Goal: Task Accomplishment & Management: Manage account settings

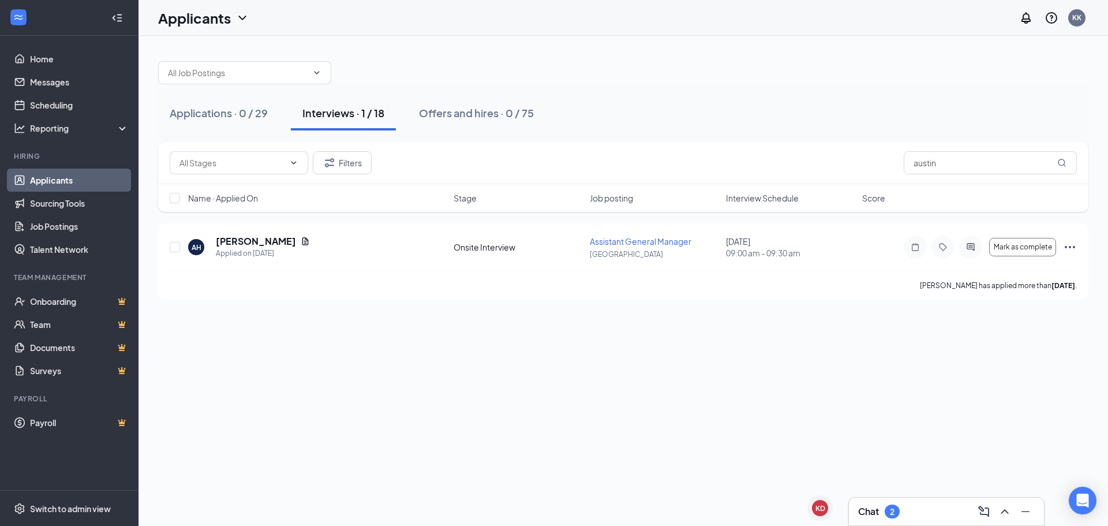
click at [934, 498] on div "Chat 2" at bounding box center [946, 511] width 195 height 28
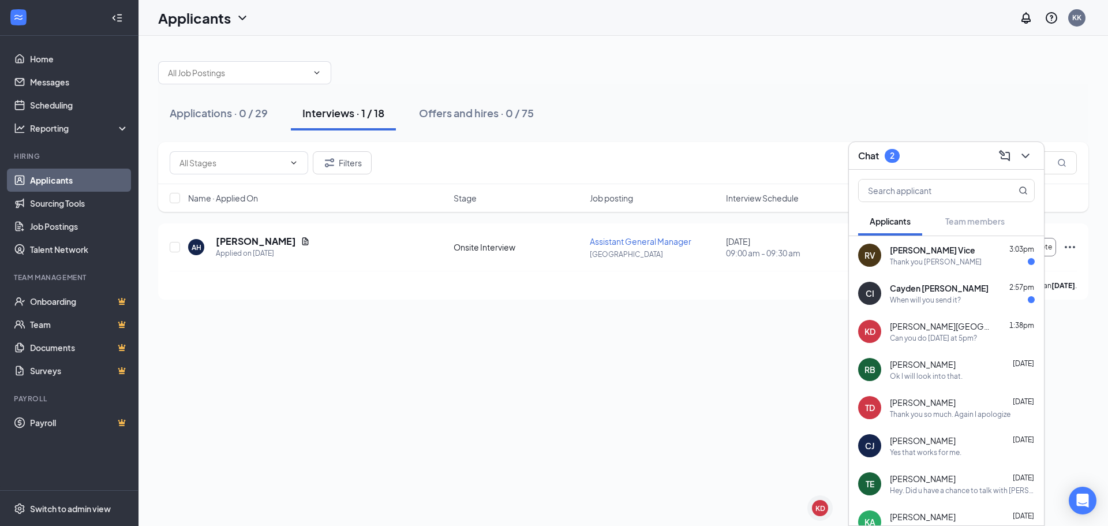
click at [901, 254] on span "[PERSON_NAME] Vice" at bounding box center [932, 250] width 85 height 12
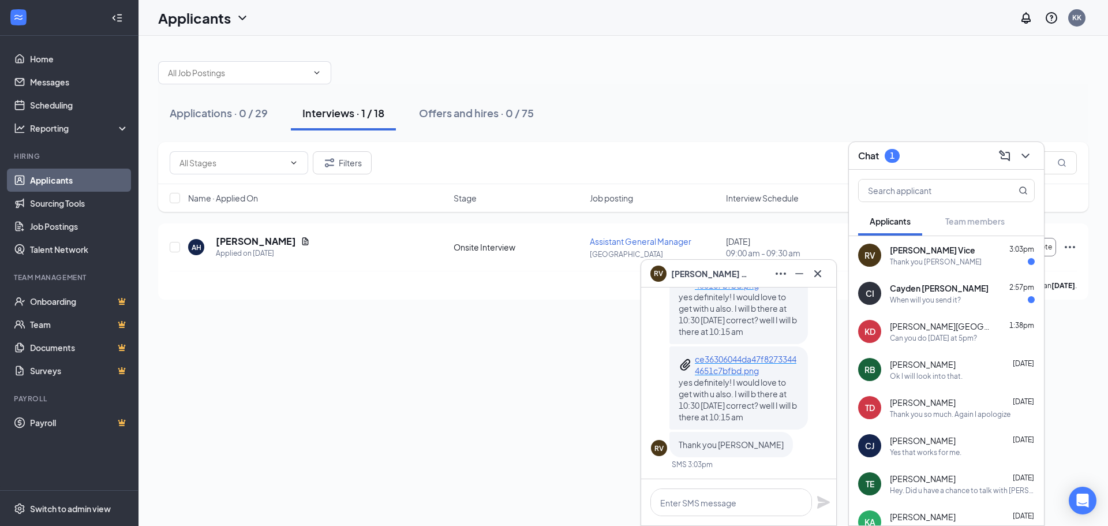
click at [923, 293] on span "Cayden [PERSON_NAME]" at bounding box center [939, 288] width 99 height 12
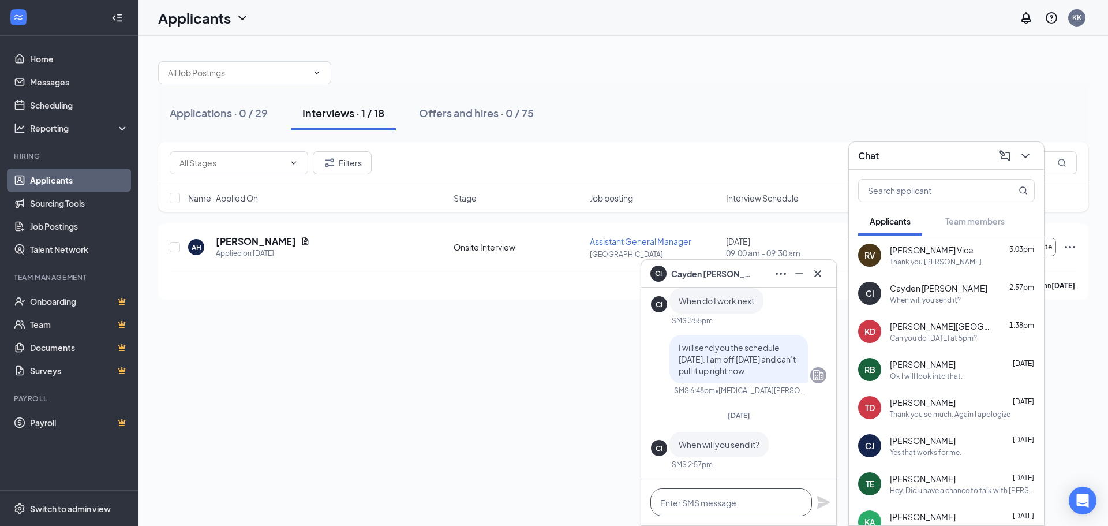
click at [715, 495] on textarea at bounding box center [731, 502] width 162 height 28
click at [726, 499] on textarea "I am almost done with schedules" at bounding box center [731, 502] width 162 height 28
drag, startPoint x: 791, startPoint y: 508, endPoint x: 800, endPoint y: 506, distance: 9.3
click at [791, 507] on textarea "I am almost done with schedules" at bounding box center [731, 502] width 162 height 28
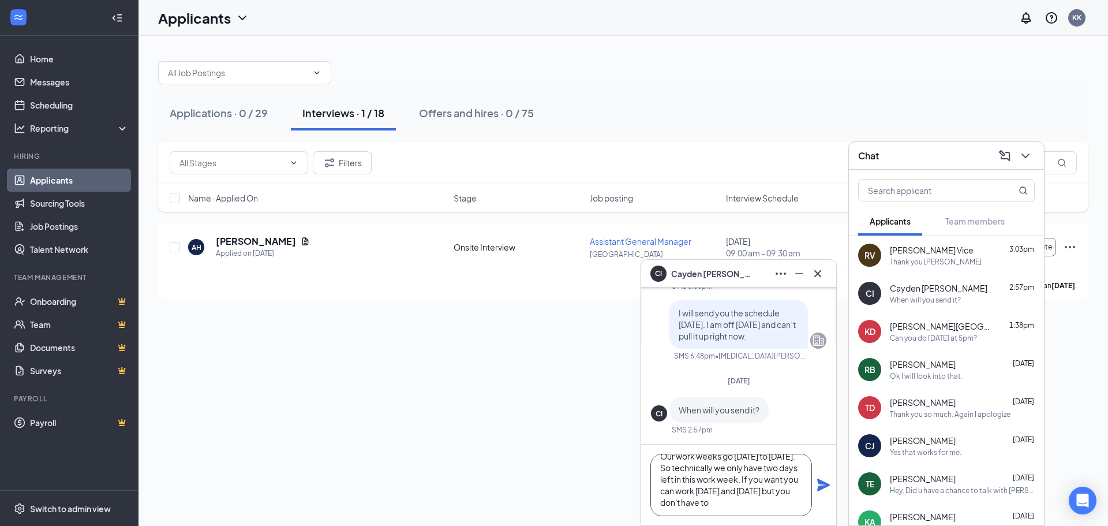
scroll to position [35, 0]
type textarea "I am almost done with schedules now. Our work weeks go [DATE] to [DATE]. So tec…"
click at [827, 487] on icon "Plane" at bounding box center [823, 485] width 14 height 14
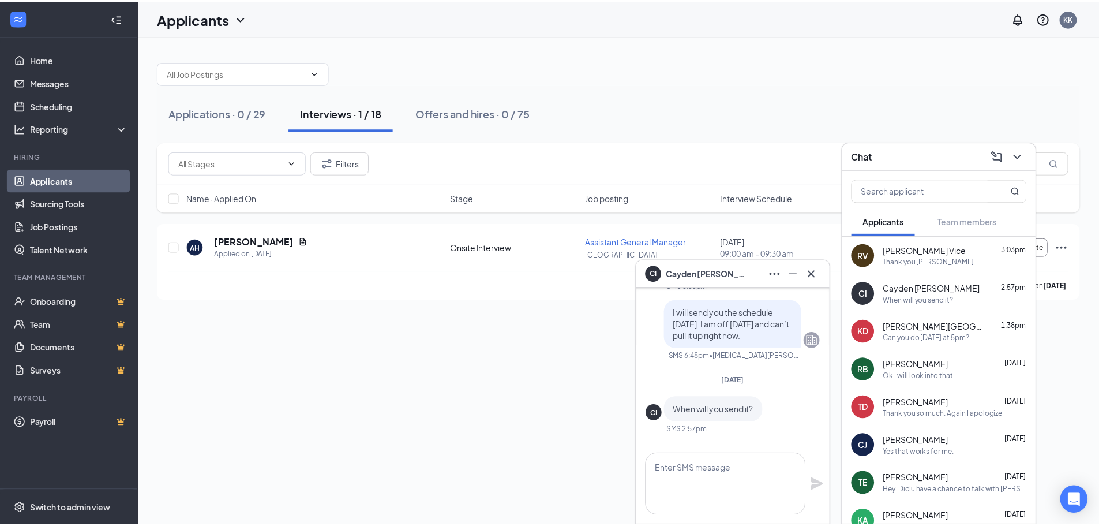
scroll to position [0, 0]
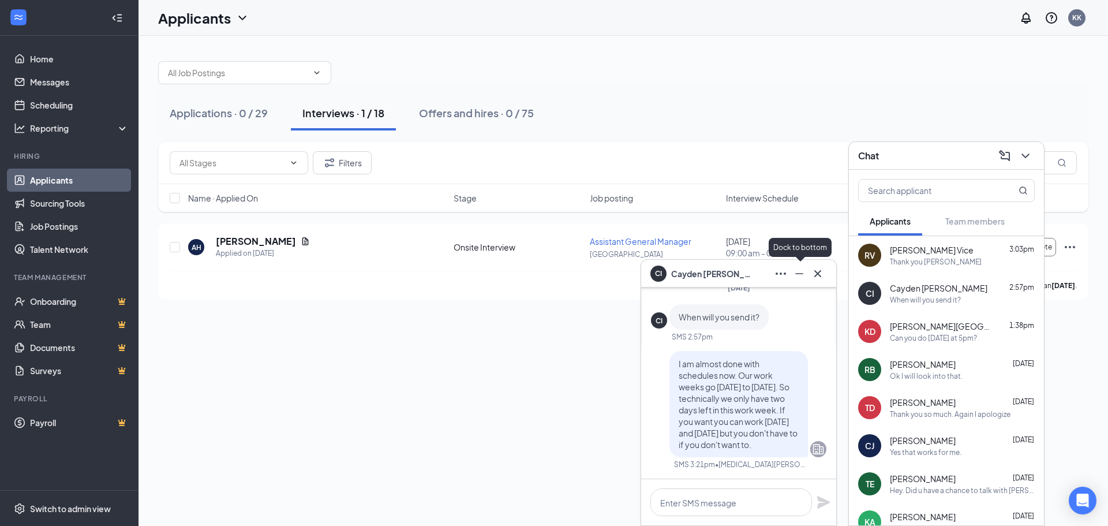
click at [801, 272] on icon "Minimize" at bounding box center [799, 274] width 14 height 14
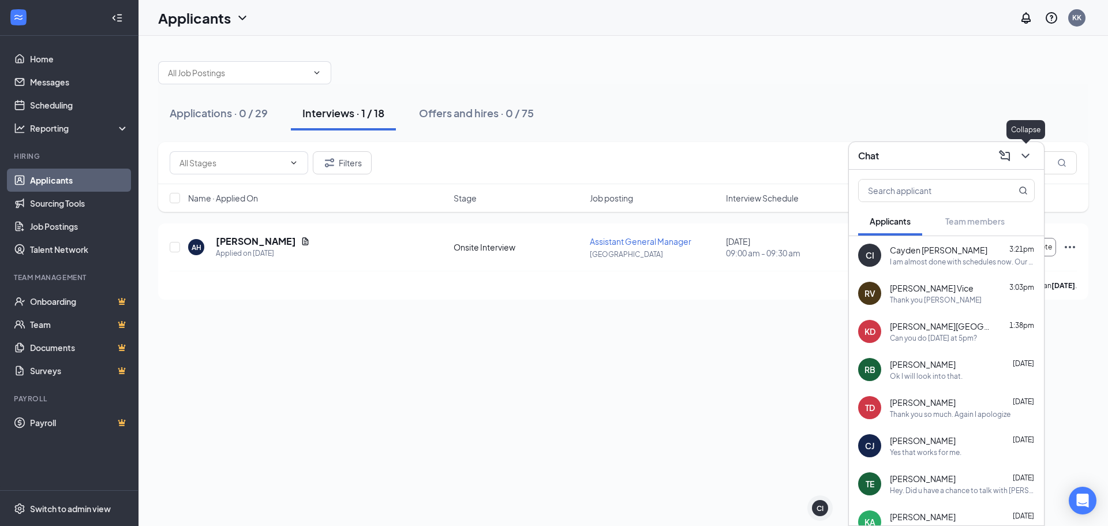
click at [1030, 157] on icon "ChevronDown" at bounding box center [1025, 156] width 14 height 14
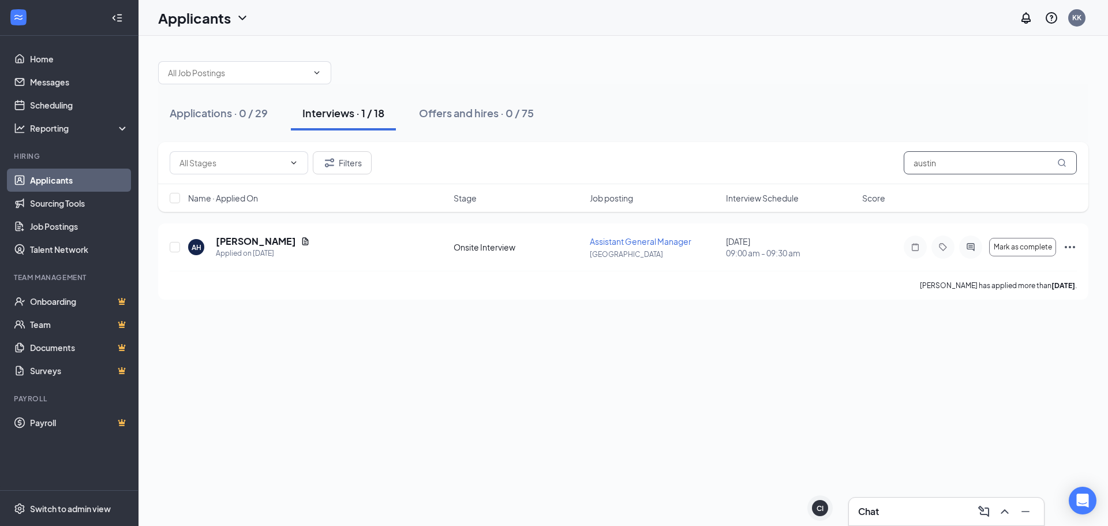
drag, startPoint x: 977, startPoint y: 166, endPoint x: 697, endPoint y: 167, distance: 279.2
click at [697, 167] on div "Filters austin" at bounding box center [623, 162] width 907 height 23
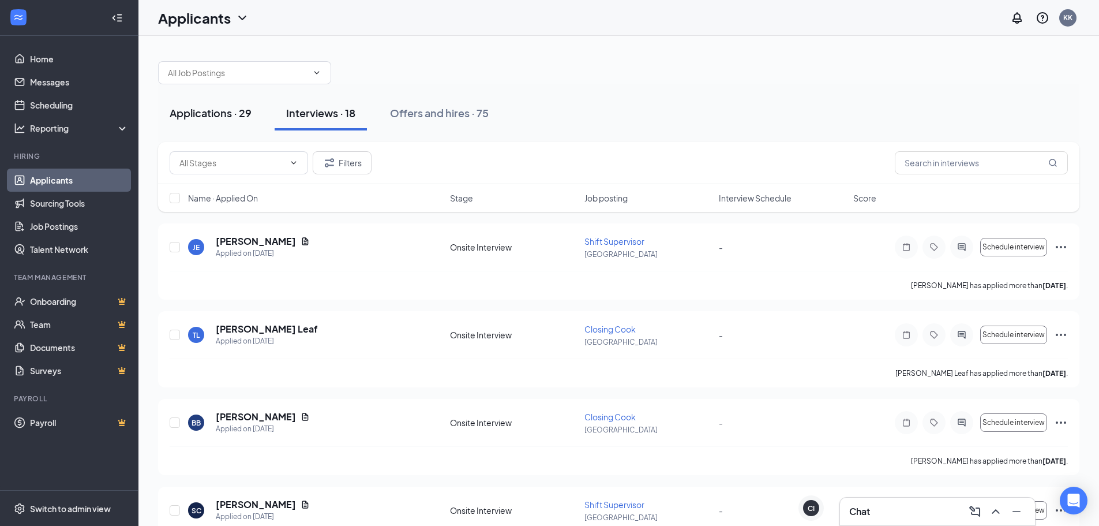
click at [235, 115] on div "Applications · 29" at bounding box center [211, 113] width 82 height 14
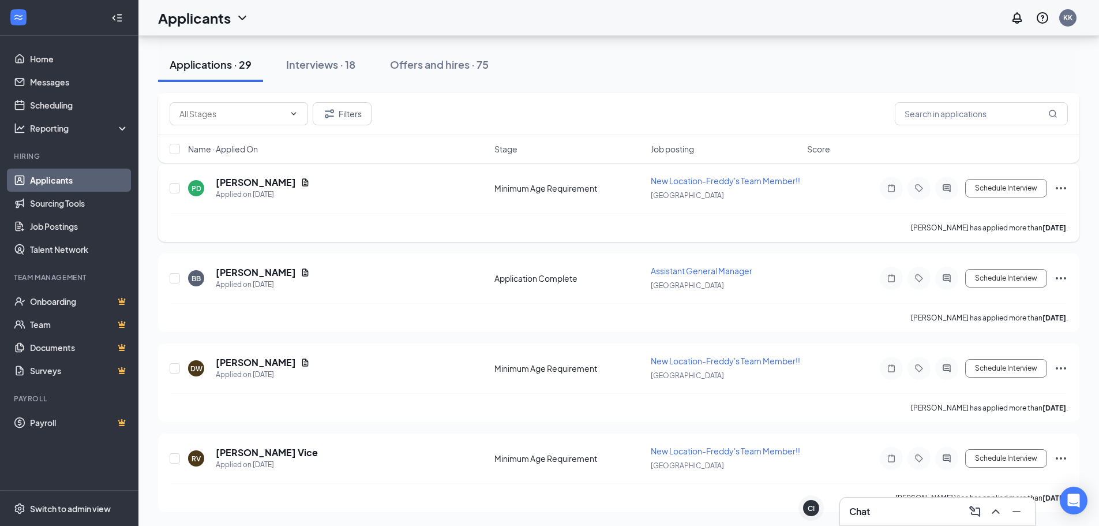
scroll to position [692, 0]
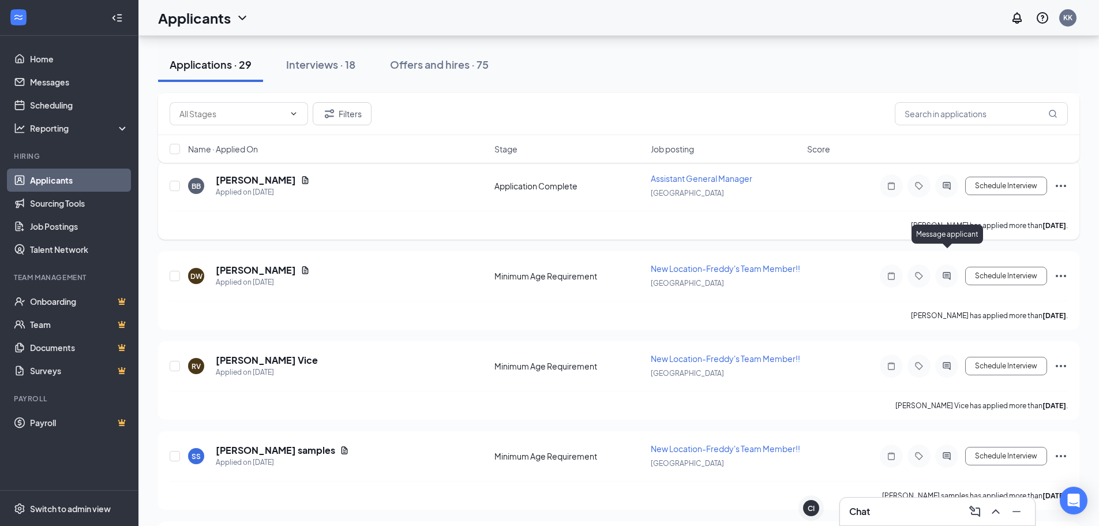
click at [947, 190] on icon "ActiveChat" at bounding box center [947, 185] width 14 height 9
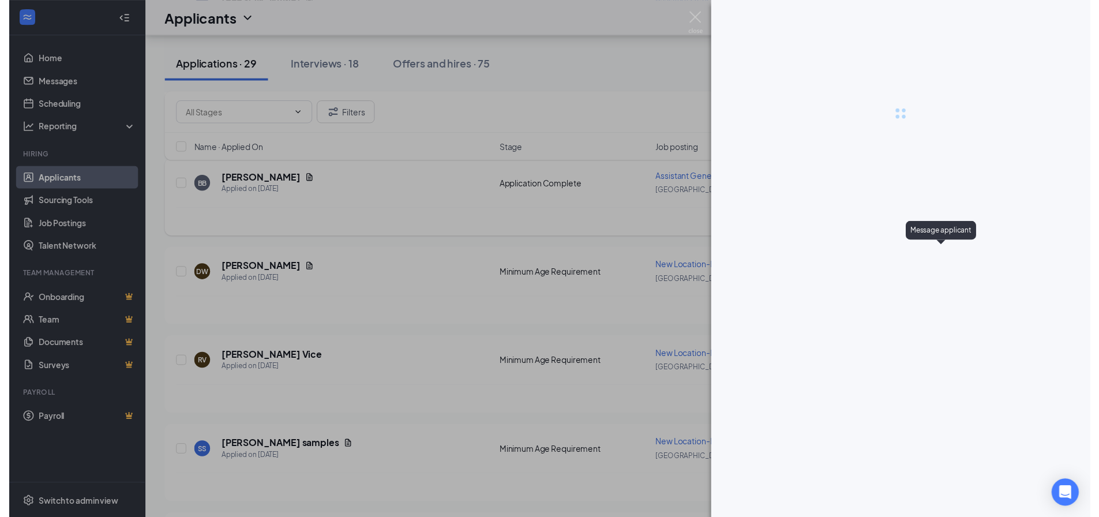
scroll to position [635, 0]
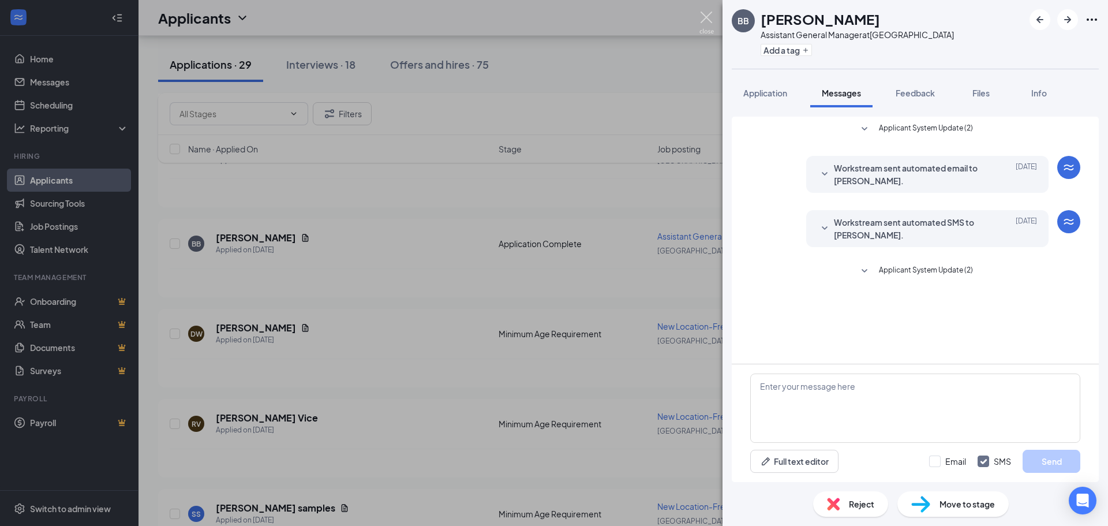
click at [712, 22] on img at bounding box center [706, 23] width 14 height 22
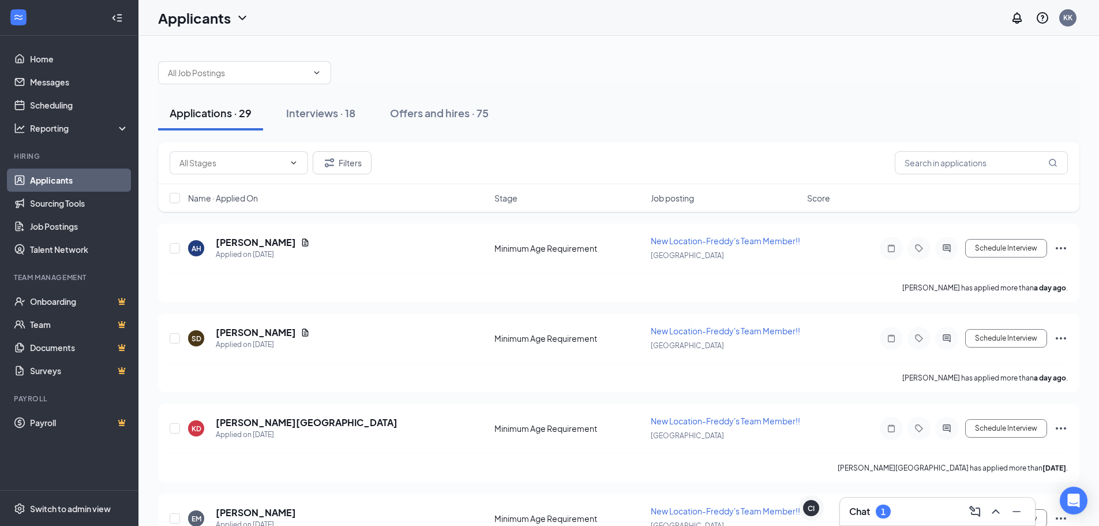
click at [870, 502] on div "Chat 1" at bounding box center [937, 511] width 177 height 18
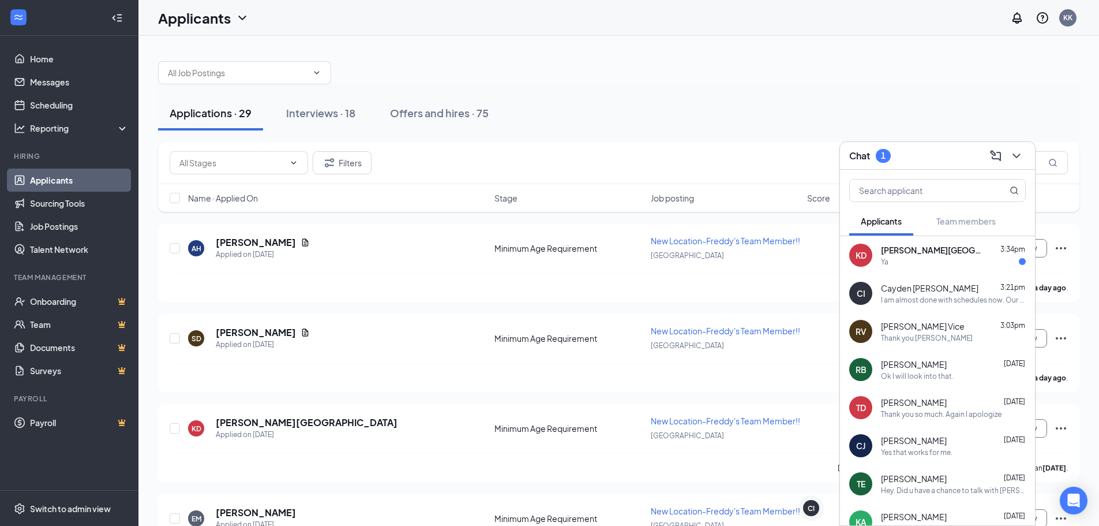
click at [929, 260] on div "Ya" at bounding box center [953, 262] width 145 height 10
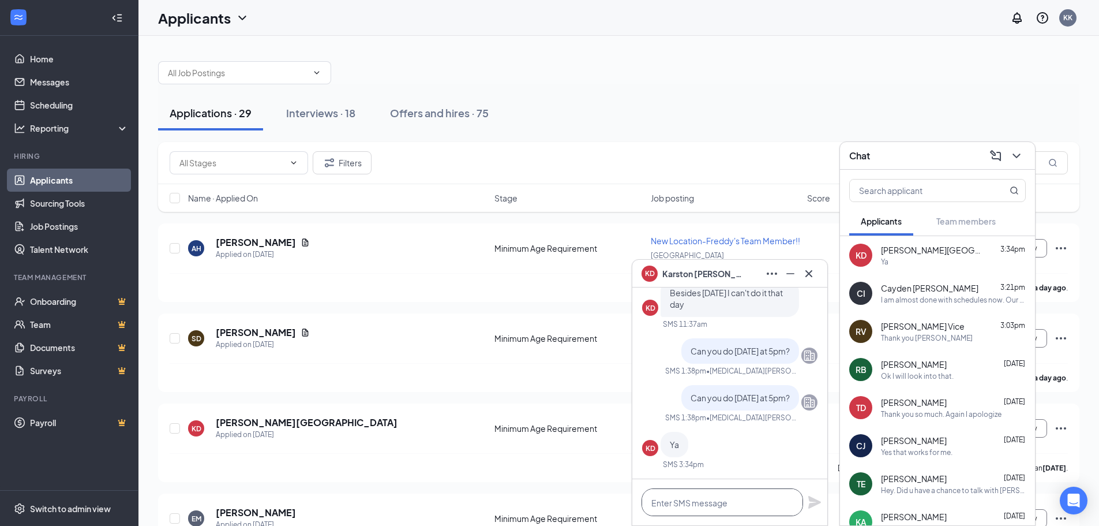
click at [724, 493] on textarea at bounding box center [722, 502] width 162 height 28
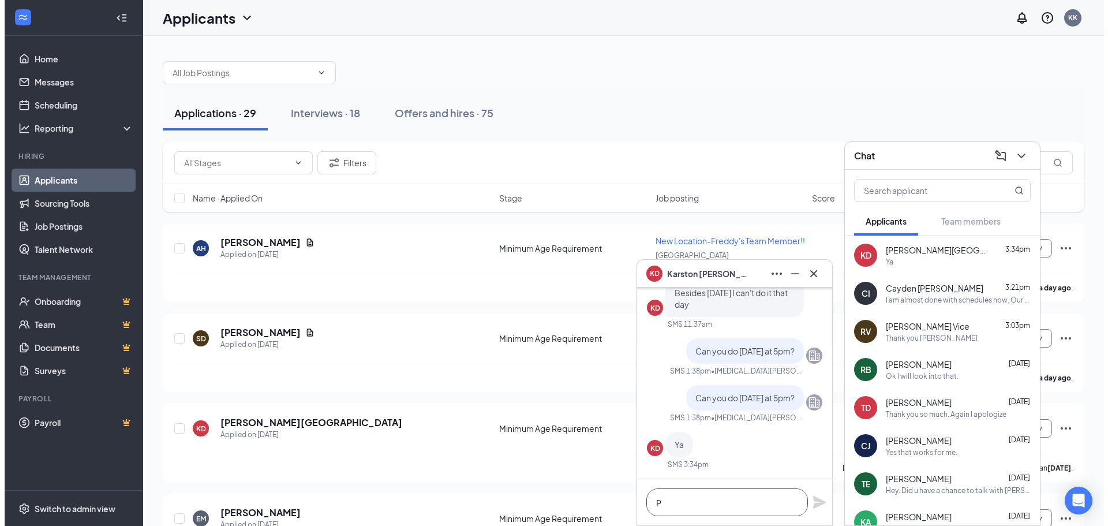
scroll to position [1, 0]
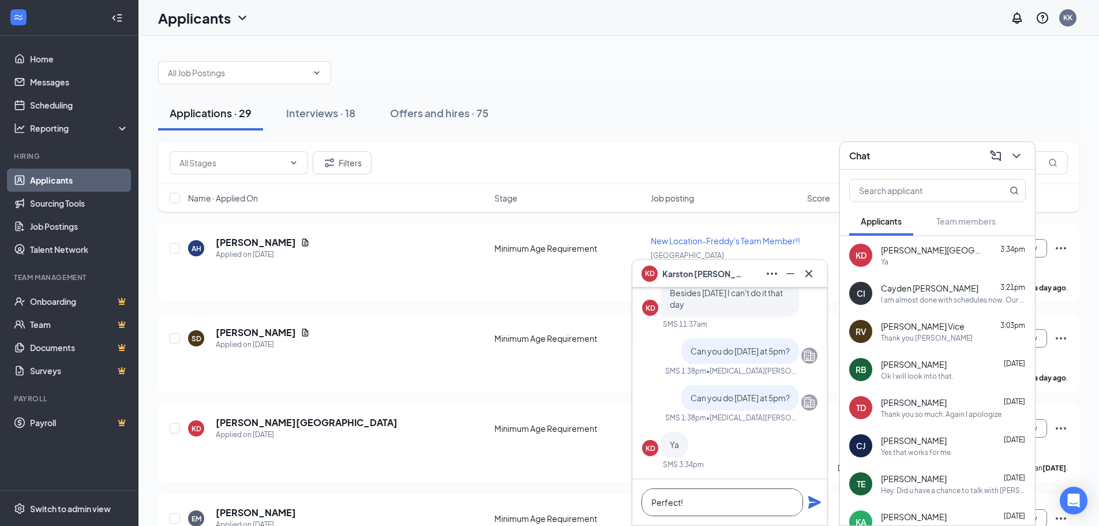
type textarea "Perfect!"
click at [809, 501] on icon "Plane" at bounding box center [814, 502] width 13 height 13
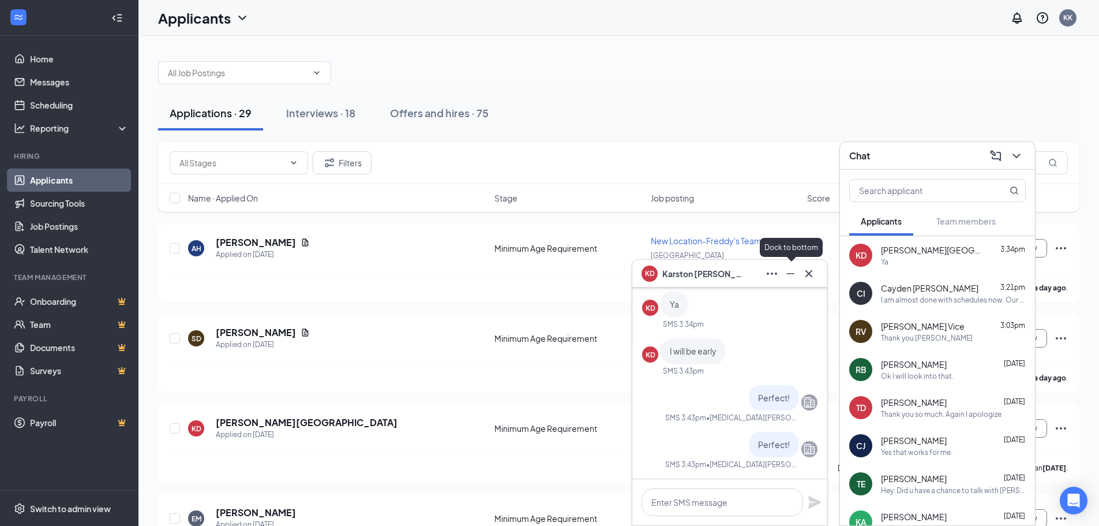
click at [791, 275] on icon "Minimize" at bounding box center [790, 274] width 14 height 14
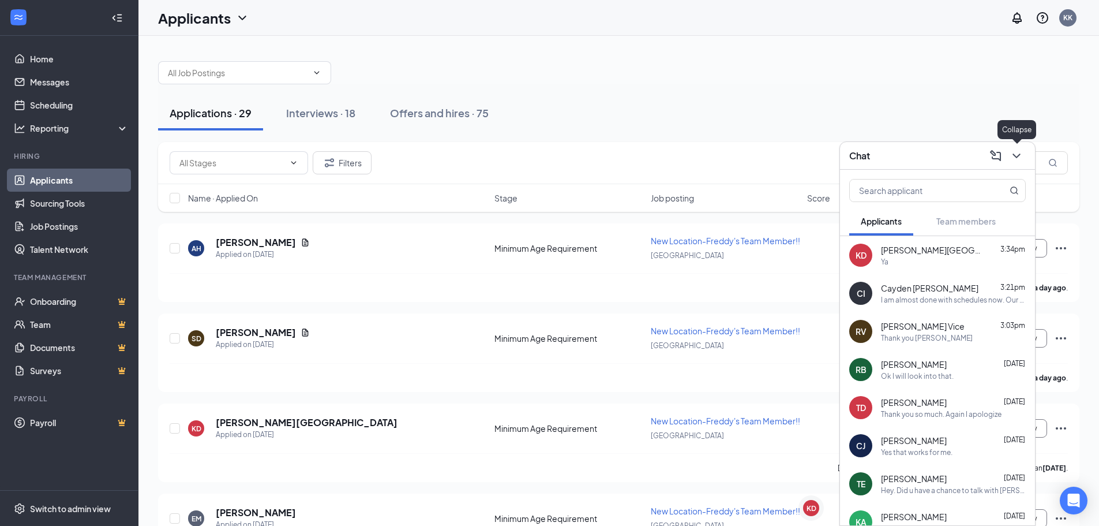
click at [1016, 156] on icon "ChevronDown" at bounding box center [1015, 155] width 7 height 5
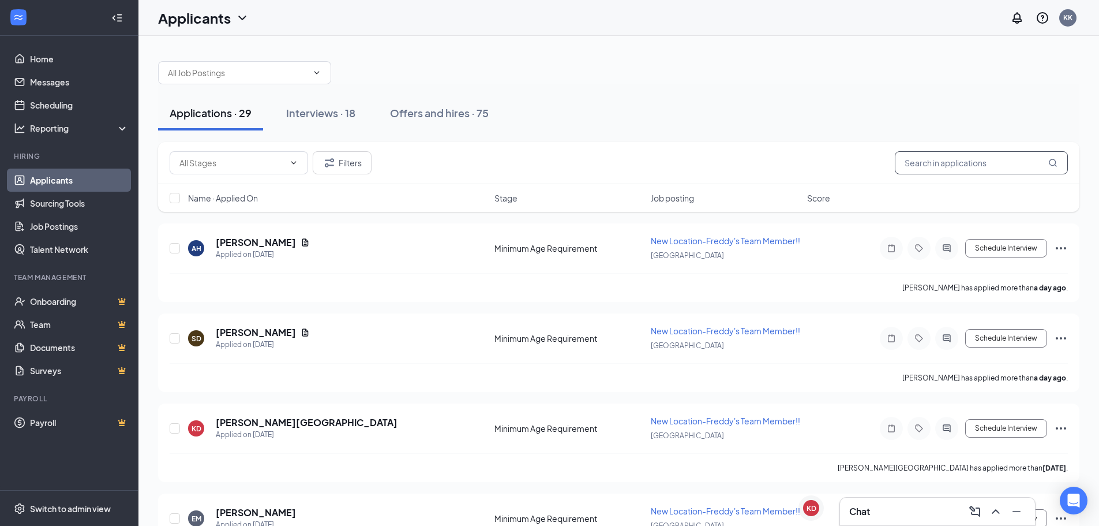
click at [983, 162] on input "text" at bounding box center [981, 162] width 173 height 23
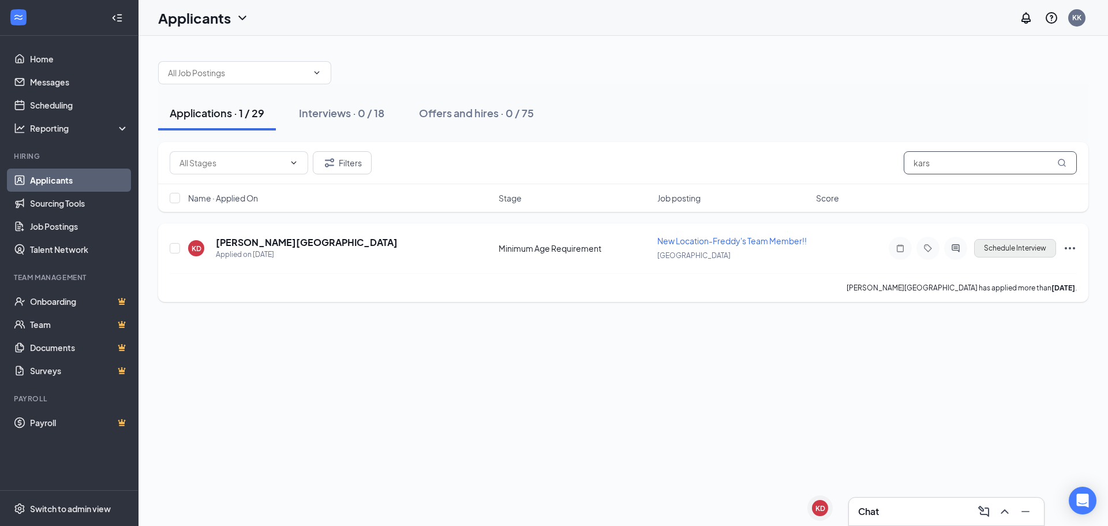
type input "kars"
click at [994, 251] on button "Schedule Interview" at bounding box center [1015, 248] width 82 height 18
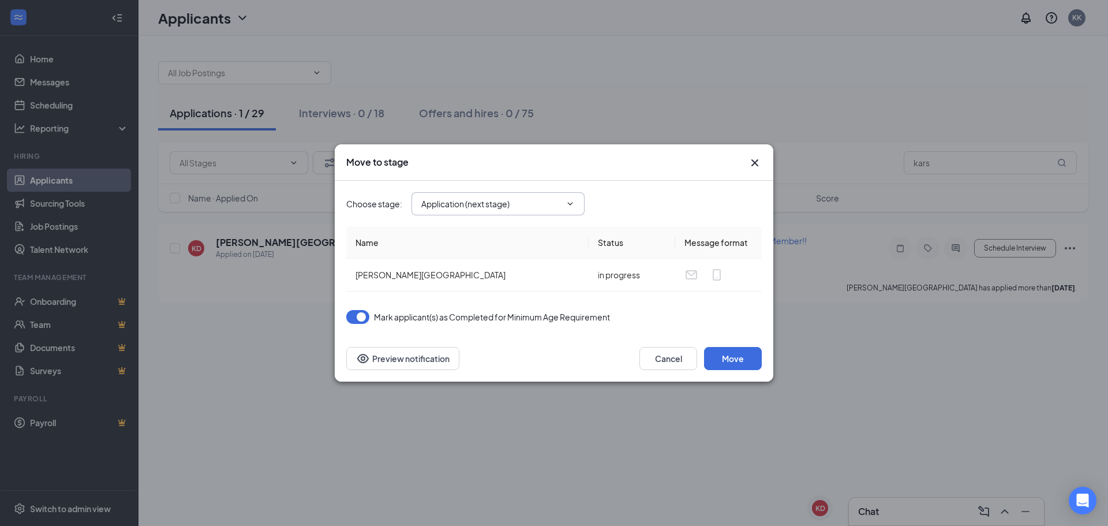
click at [523, 209] on input "Application (next stage)" at bounding box center [491, 203] width 140 height 13
click at [480, 262] on div "Onsite Interview" at bounding box center [461, 259] width 62 height 13
type input "Onsite Interview"
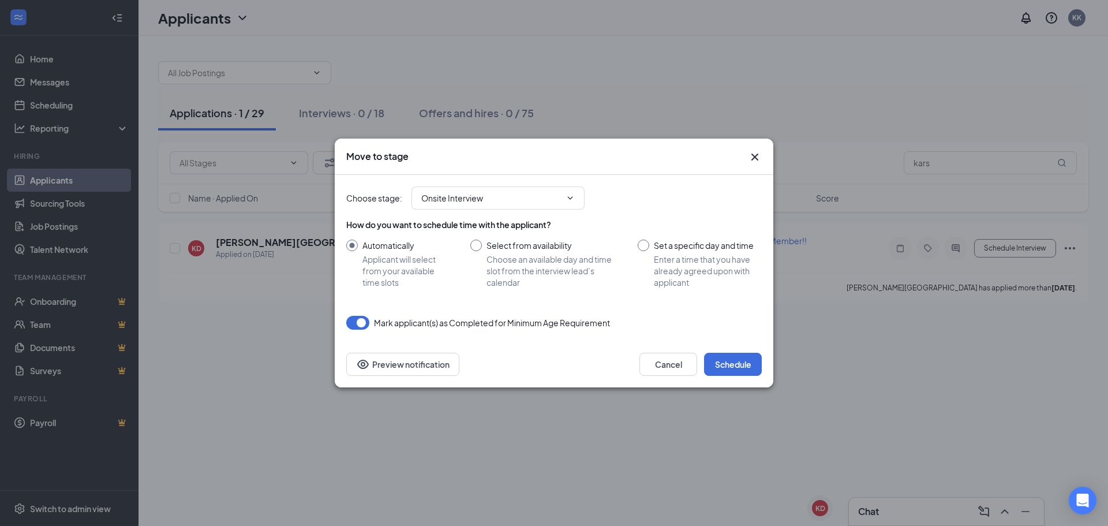
click at [649, 243] on input "Set a specific day and time Enter a time that you have already agreed upon with…" at bounding box center [699, 263] width 124 height 48
radio input "true"
radio input "false"
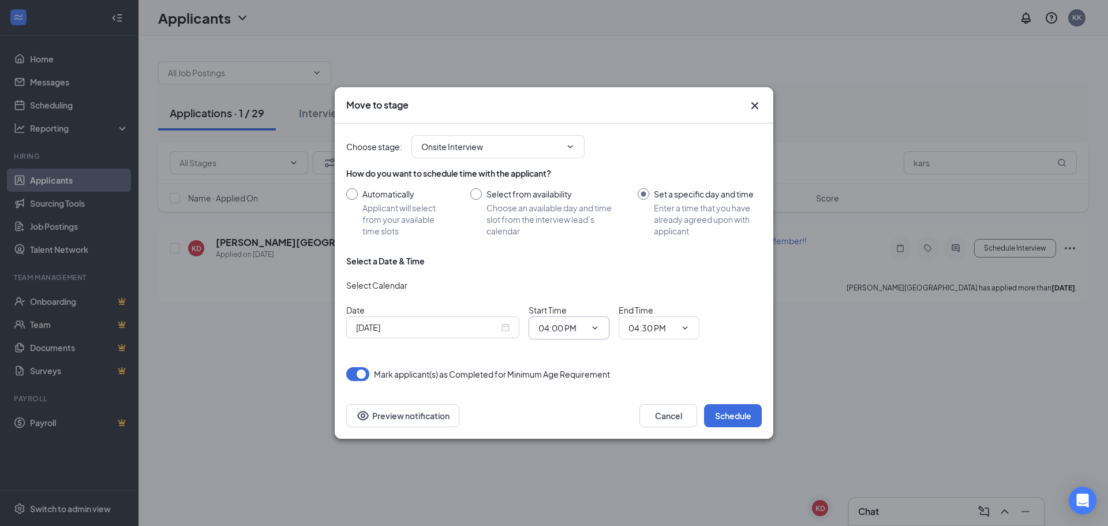
click at [572, 330] on input "04:00 PM" at bounding box center [561, 327] width 47 height 13
click at [568, 174] on div "05:00 PM" at bounding box center [564, 175] width 34 height 13
type input "05:00 PM"
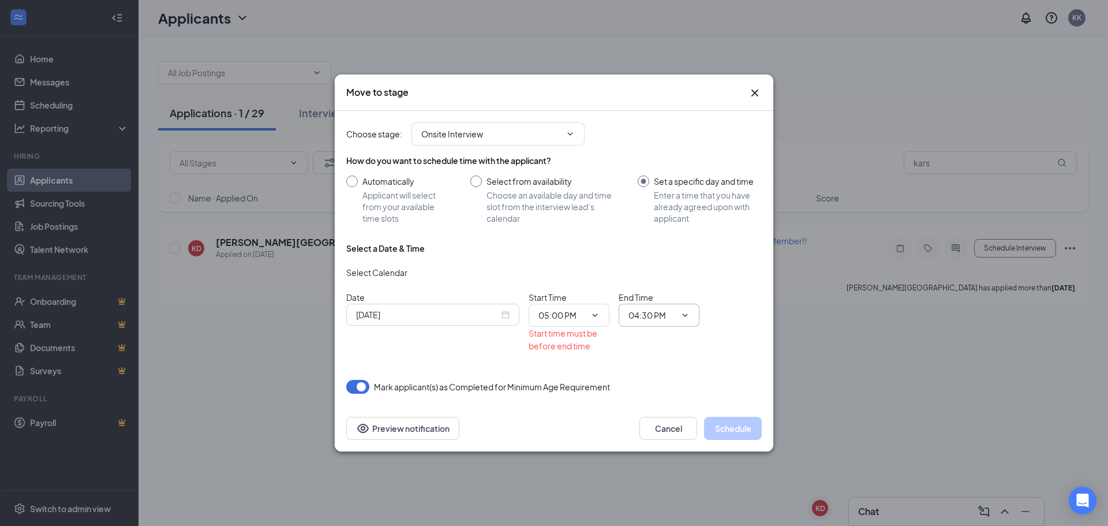
click at [662, 314] on input "04:30 PM" at bounding box center [651, 315] width 47 height 13
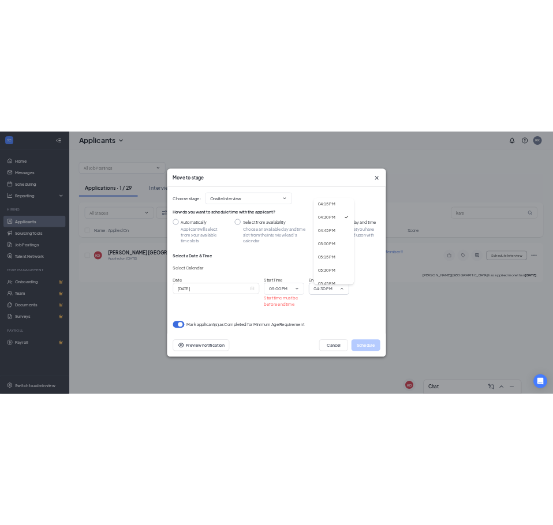
scroll to position [1731, 0]
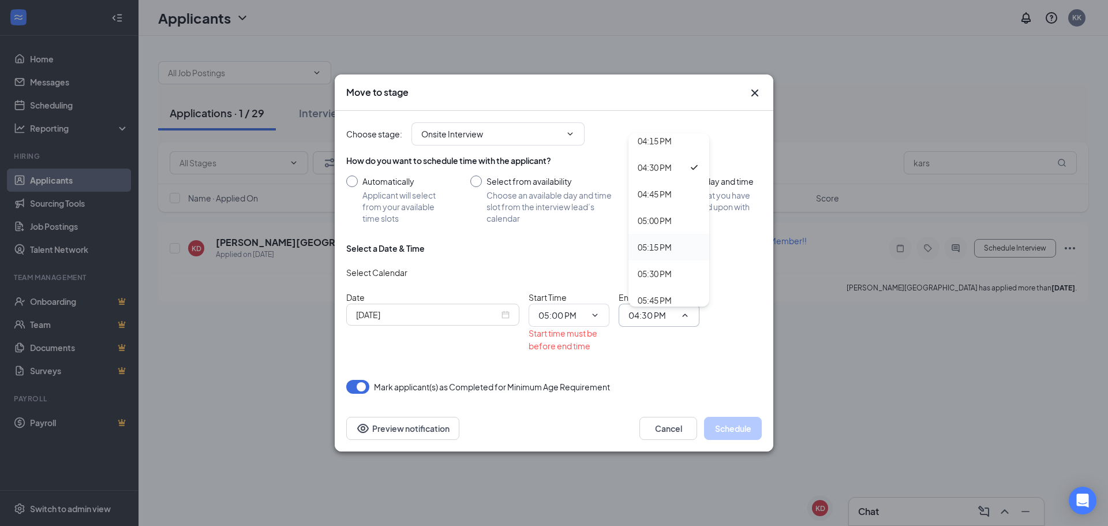
click at [662, 242] on div "05:15 PM" at bounding box center [654, 247] width 34 height 13
type input "05:15 PM"
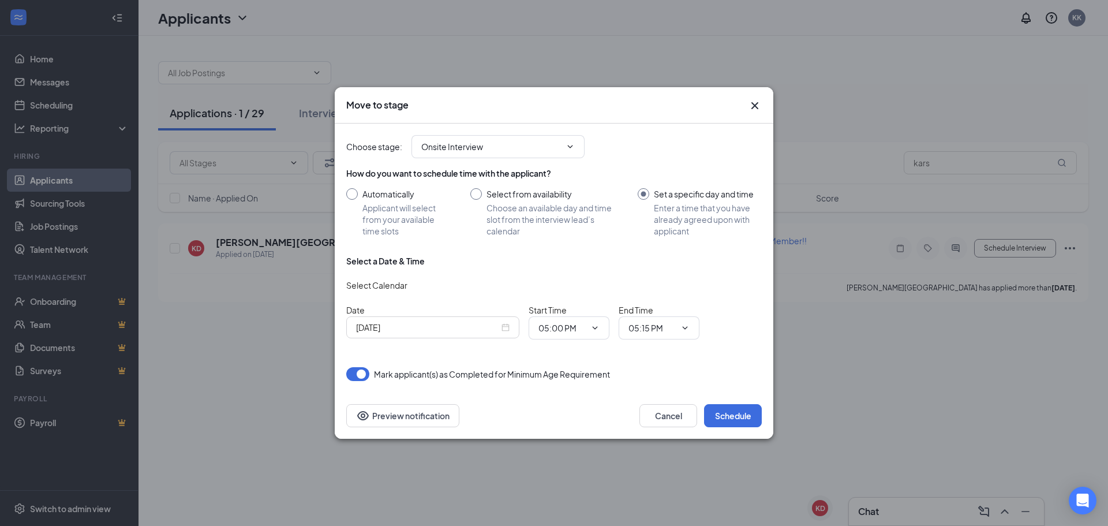
click at [643, 347] on div "Select a Date & Time Select Calendar Date [DATE] Start Time 05:00 PM 12:00 AM 1…" at bounding box center [553, 301] width 415 height 93
click at [714, 416] on button "Schedule" at bounding box center [733, 415] width 58 height 23
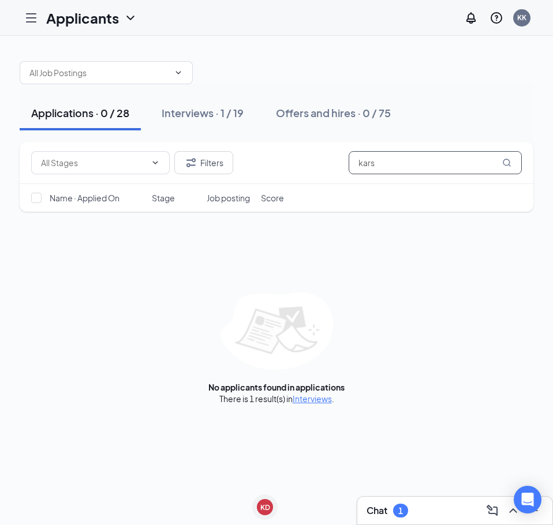
drag, startPoint x: 381, startPoint y: 165, endPoint x: 226, endPoint y: 151, distance: 155.8
click at [226, 151] on div "Filters kars" at bounding box center [276, 163] width 513 height 42
type input "cayden"
click at [229, 111] on div "Interviews · 1 / 19" at bounding box center [203, 113] width 82 height 14
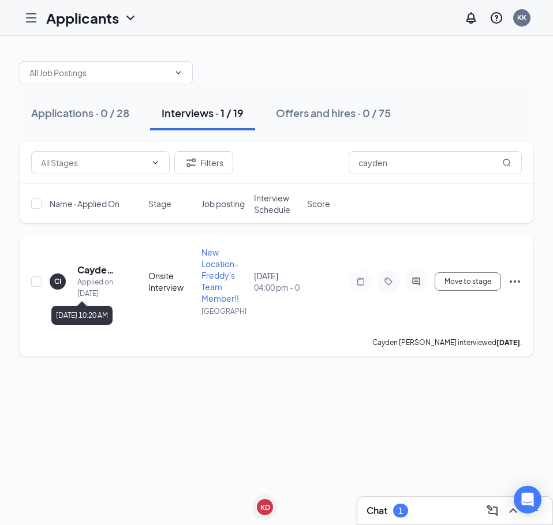
click at [86, 280] on div "Applied on [DATE]" at bounding box center [97, 287] width 40 height 23
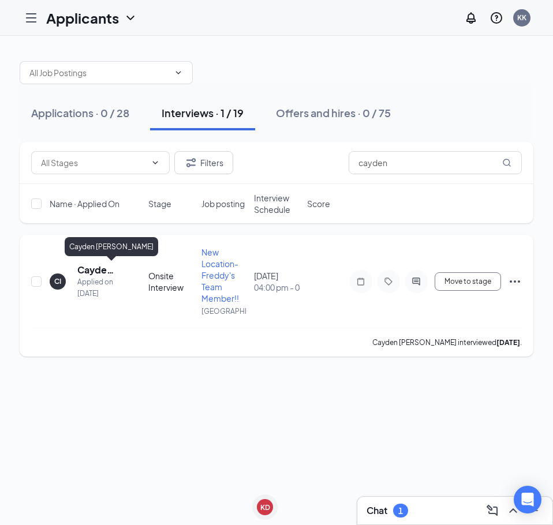
click at [88, 265] on h5 "Cayden [PERSON_NAME]" at bounding box center [97, 270] width 40 height 13
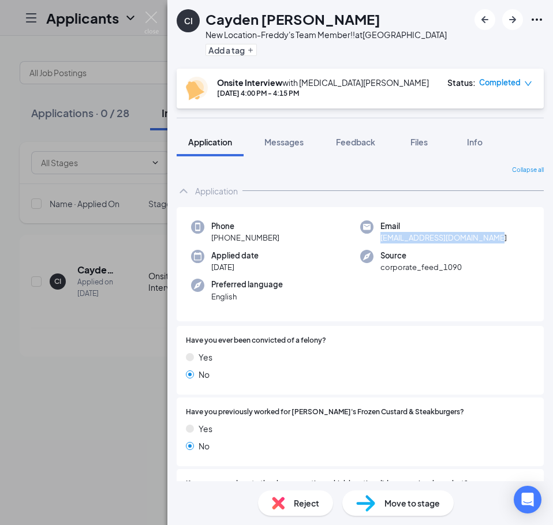
drag, startPoint x: 506, startPoint y: 234, endPoint x: 373, endPoint y: 239, distance: 133.9
click at [373, 239] on div "Email [EMAIL_ADDRESS][DOMAIN_NAME]" at bounding box center [444, 232] width 169 height 24
copy span "[EMAIL_ADDRESS][DOMAIN_NAME]"
click at [358, 308] on div "Phone [PHONE_NUMBER] Email [EMAIL_ADDRESS][DOMAIN_NAME] Applied date [DATE] Sou…" at bounding box center [360, 264] width 367 height 115
